Goal: Check status: Check status

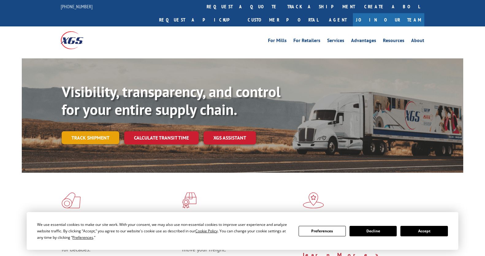
click at [74, 131] on link "Track shipment" at bounding box center [91, 137] width 58 height 13
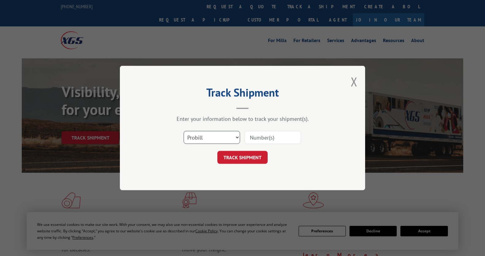
click at [211, 138] on select "Select category... Probill BOL PO" at bounding box center [212, 137] width 56 height 13
select select "bol"
click at [184, 131] on select "Select category... Probill BOL PO" at bounding box center [212, 137] width 56 height 13
click at [262, 142] on input at bounding box center [273, 137] width 56 height 13
paste input "Working DD confirmed. po 294611169, mfr Beaulieu. MRV gives carrier info XGSI (…"
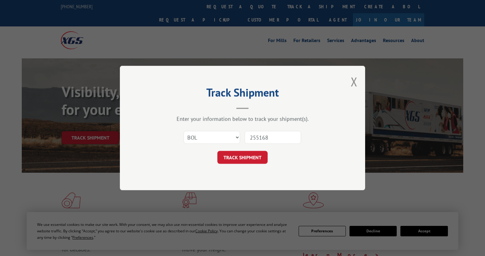
type input "255168"
click at [238, 170] on div "Track Shipment Enter your information below to track your shipment(s). Select c…" at bounding box center [242, 128] width 245 height 124
click at [240, 159] on button "TRACK SHIPMENT" at bounding box center [242, 157] width 50 height 13
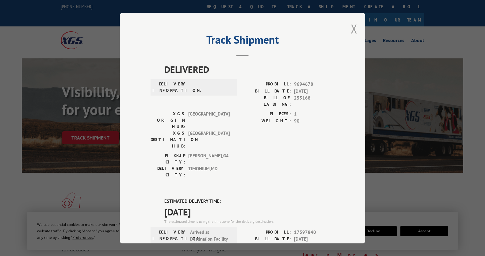
click at [355, 28] on button "Close modal" at bounding box center [354, 29] width 7 height 16
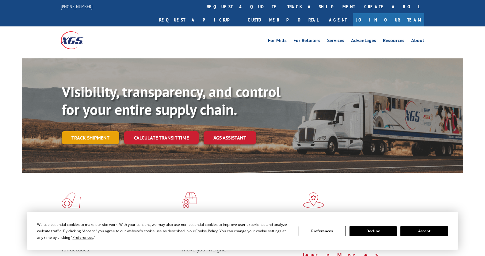
click at [104, 131] on link "Track shipment" at bounding box center [91, 137] width 58 height 13
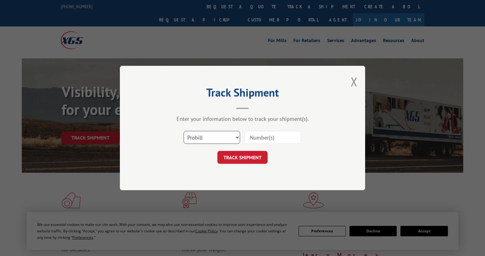
click at [221, 137] on select "Select category... Probill BOL PO" at bounding box center [212, 137] width 56 height 13
select select "po"
click at [184, 131] on select "Select category... Probill BOL PO" at bounding box center [212, 137] width 56 height 13
click at [259, 138] on input at bounding box center [273, 137] width 56 height 13
type input "294611169"
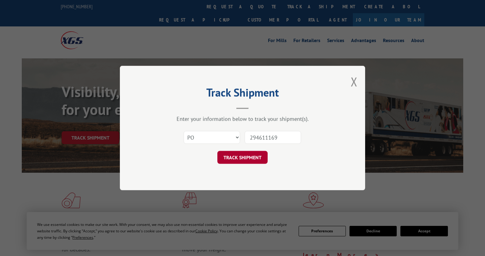
click at [238, 160] on button "TRACK SHIPMENT" at bounding box center [242, 157] width 50 height 13
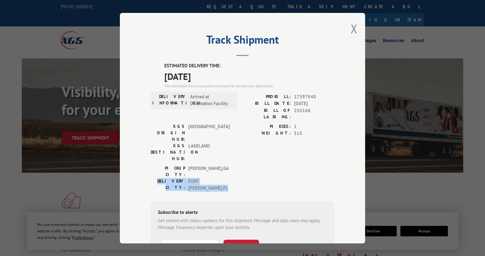
click at [271, 164] on div "PICKUP CITY: DALTON , GA DELIVERY CITY: FORT MYERS , FL" at bounding box center [243, 179] width 184 height 30
click at [352, 28] on button "Close modal" at bounding box center [354, 29] width 7 height 16
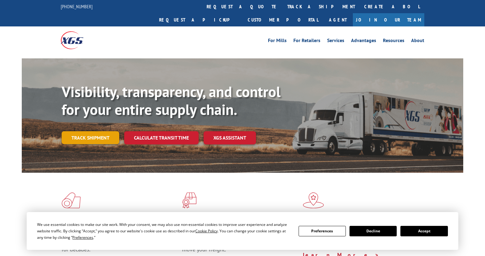
click at [87, 131] on link "Track shipment" at bounding box center [91, 137] width 58 height 13
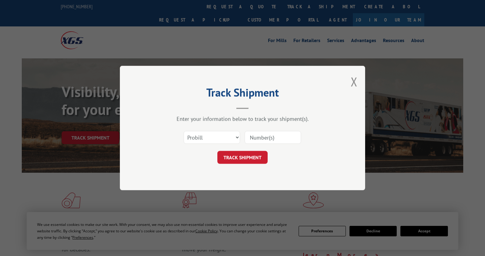
click at [265, 135] on input at bounding box center [273, 137] width 56 height 13
type input "17597840"
click at [244, 157] on button "TRACK SHIPMENT" at bounding box center [242, 157] width 50 height 13
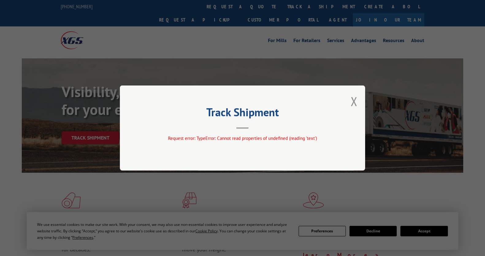
drag, startPoint x: 357, startPoint y: 97, endPoint x: 349, endPoint y: 102, distance: 9.5
click at [357, 97] on button "Close modal" at bounding box center [354, 101] width 7 height 16
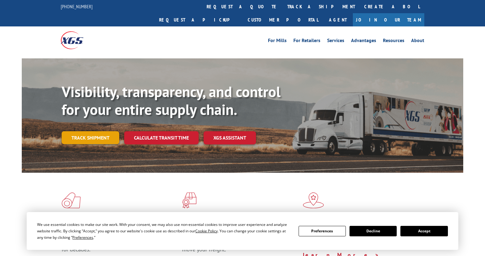
click at [92, 131] on link "Track shipment" at bounding box center [91, 137] width 58 height 13
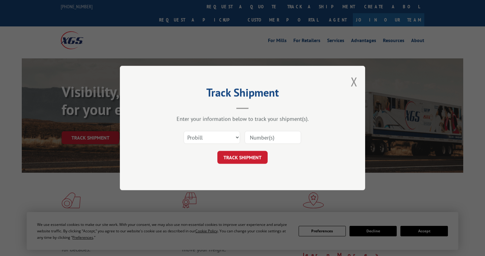
click at [290, 139] on input at bounding box center [273, 137] width 56 height 13
type input "17597840"
drag, startPoint x: 243, startPoint y: 154, endPoint x: 230, endPoint y: 146, distance: 15.1
click at [243, 154] on button "TRACK SHIPMENT" at bounding box center [242, 157] width 50 height 13
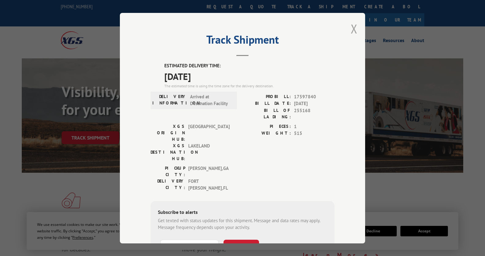
click at [353, 28] on button "Close modal" at bounding box center [354, 29] width 7 height 16
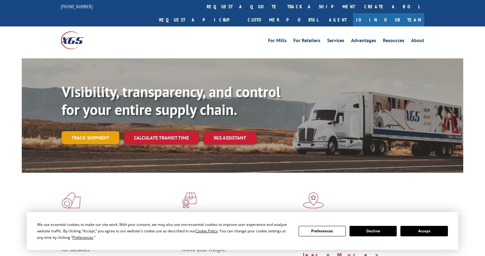
click at [103, 131] on link "Track shipment" at bounding box center [91, 137] width 58 height 13
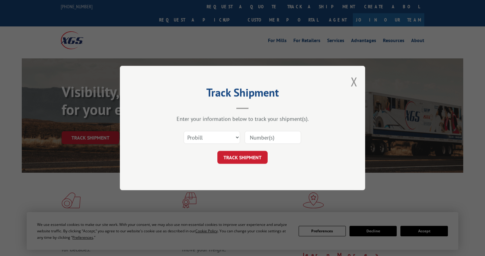
click at [272, 140] on input at bounding box center [273, 137] width 56 height 13
type input "17597840"
click at [262, 157] on button "TRACK SHIPMENT" at bounding box center [242, 157] width 50 height 13
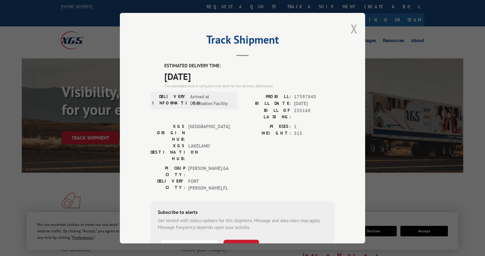
click at [353, 29] on button "Close modal" at bounding box center [354, 29] width 7 height 16
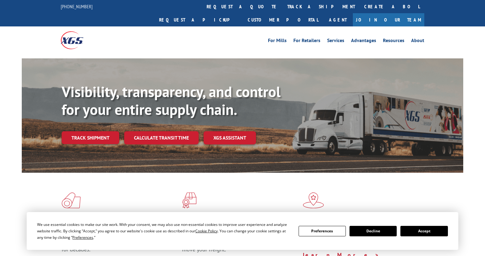
click at [37, 184] on div "Flooring Logistics Solutions As an industry carrier of choice, XGS has brought …" at bounding box center [243, 228] width 442 height 113
